Goal: Task Accomplishment & Management: Manage account settings

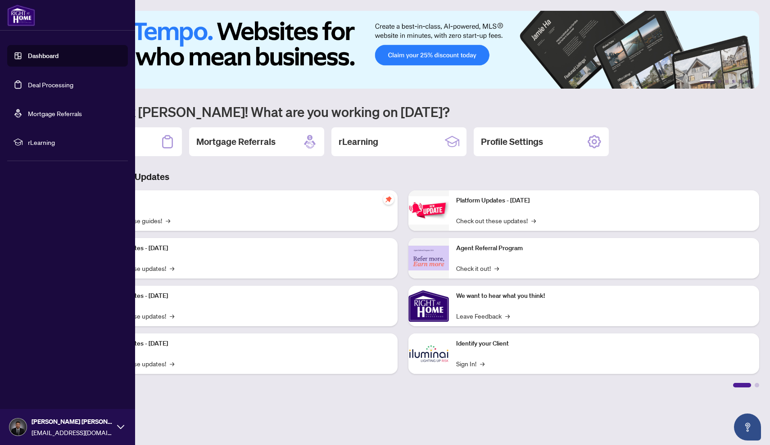
click at [33, 83] on link "Deal Processing" at bounding box center [50, 85] width 45 height 8
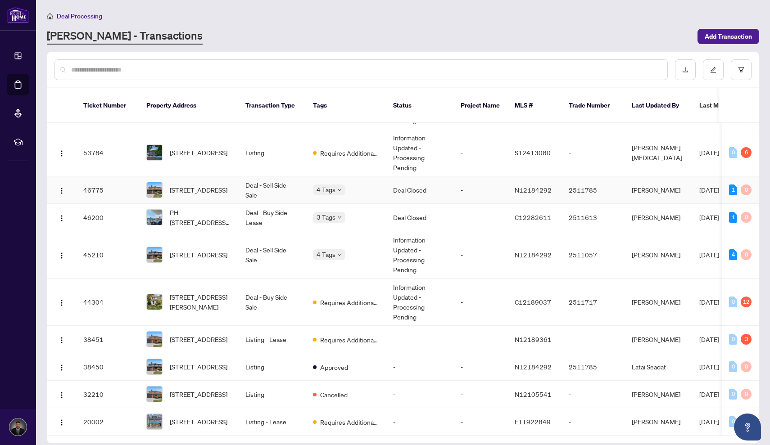
scroll to position [42, 0]
click at [297, 290] on td "Deal - Buy Side Sale" at bounding box center [272, 301] width 68 height 47
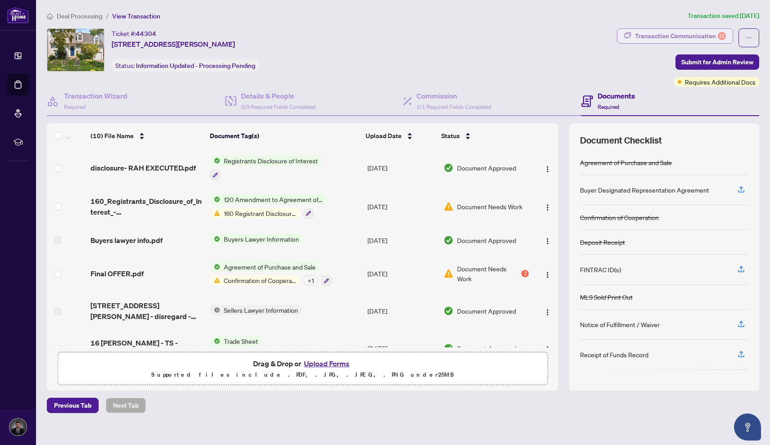
click at [672, 35] on div "Transaction Communication 12" at bounding box center [680, 36] width 91 height 14
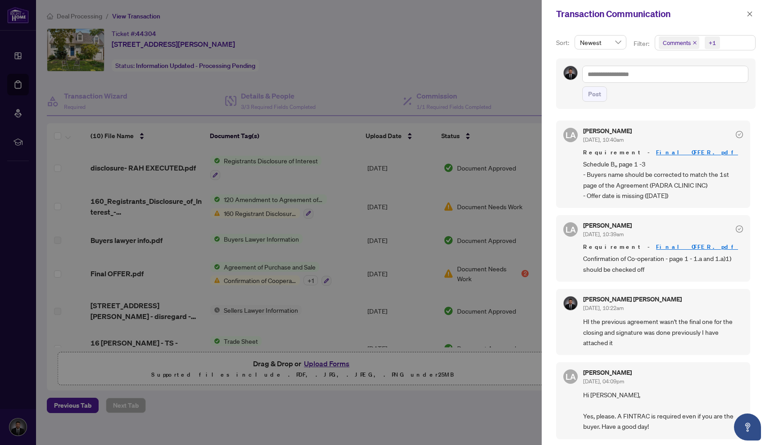
scroll to position [534, 0]
click at [633, 238] on div "[PERSON_NAME] [DATE], 10:39am Requirement - Final OFFER.pdf Confirmation of Co-…" at bounding box center [663, 250] width 160 height 52
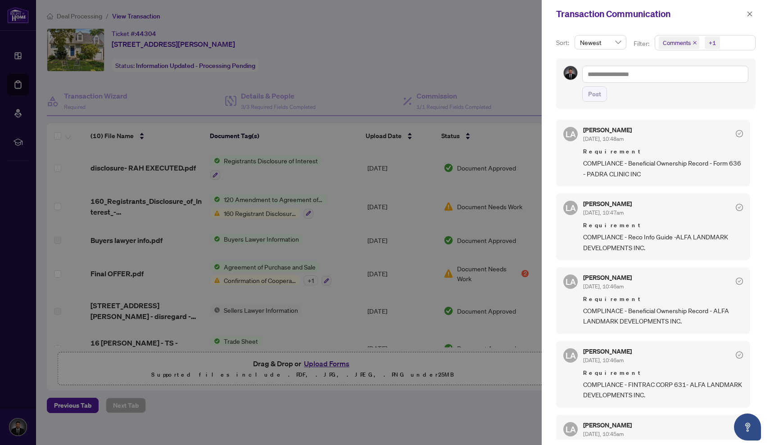
scroll to position [0, 0]
